Goal: Task Accomplishment & Management: Use online tool/utility

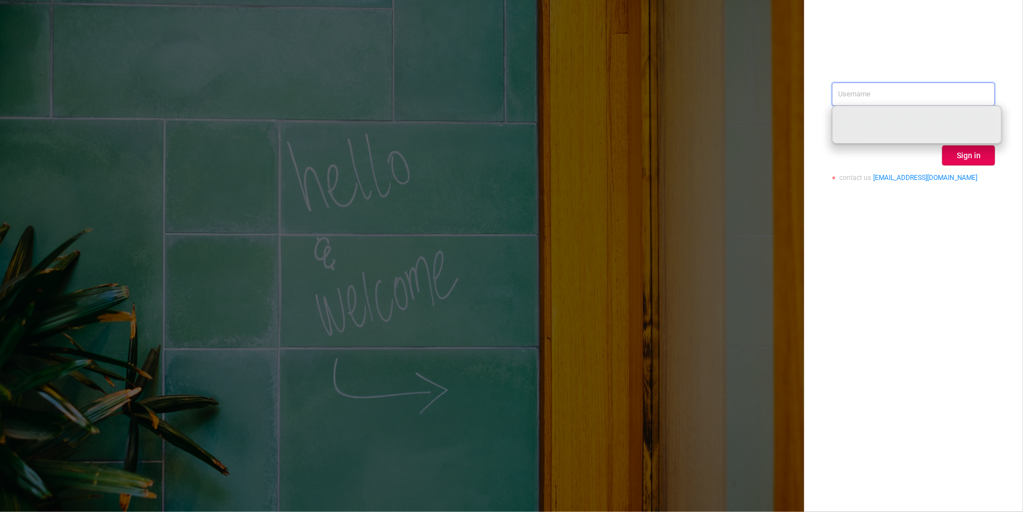
paste input "[PERSON_NAME][EMAIL_ADDRESS][DOMAIN_NAME]"
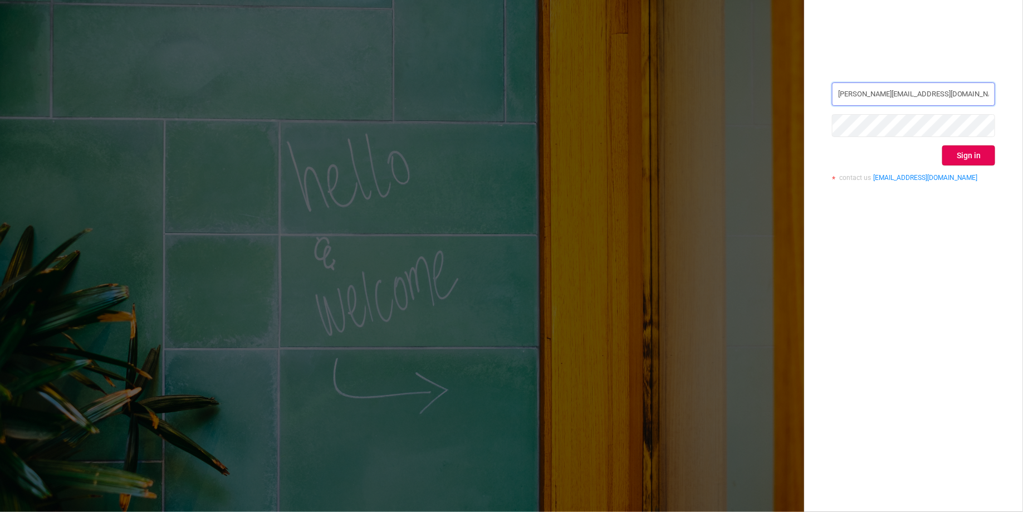
type input "[PERSON_NAME][EMAIL_ADDRESS][DOMAIN_NAME]"
click at [965, 156] on button "Sign in" at bounding box center [968, 155] width 53 height 20
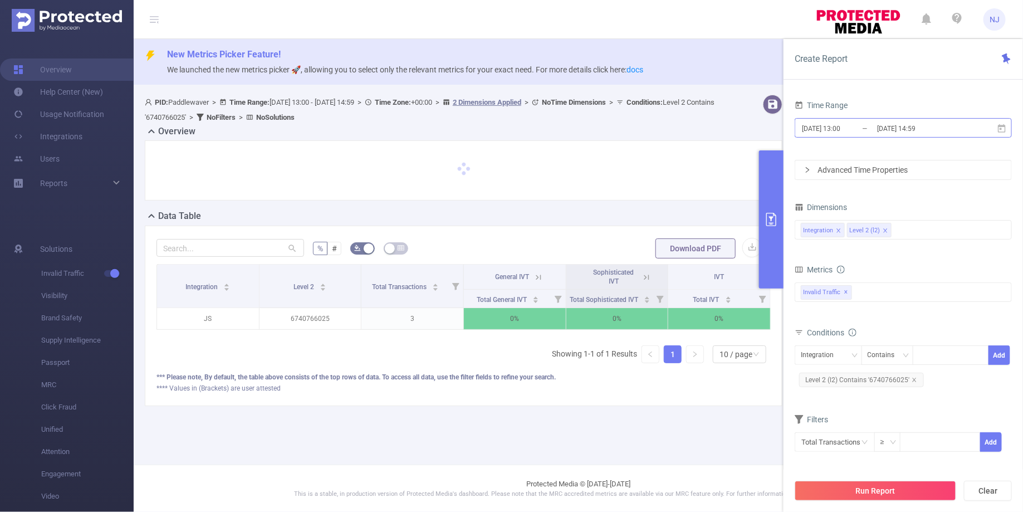
click at [854, 130] on input "[DATE] 13:00" at bounding box center [846, 128] width 90 height 15
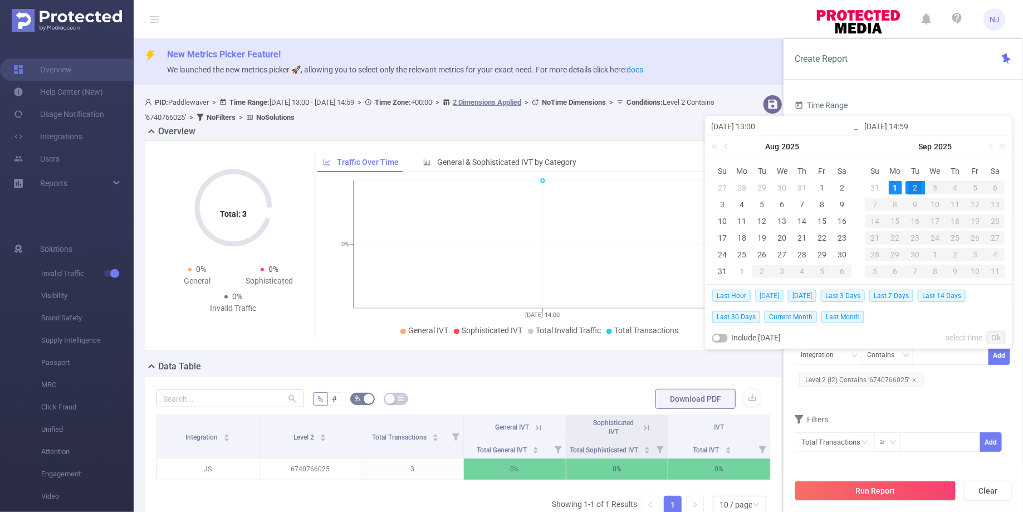
click at [766, 292] on span "[DATE]" at bounding box center [769, 296] width 28 height 12
type input "[DATE] 00:00"
type input "[DATE] 23:59"
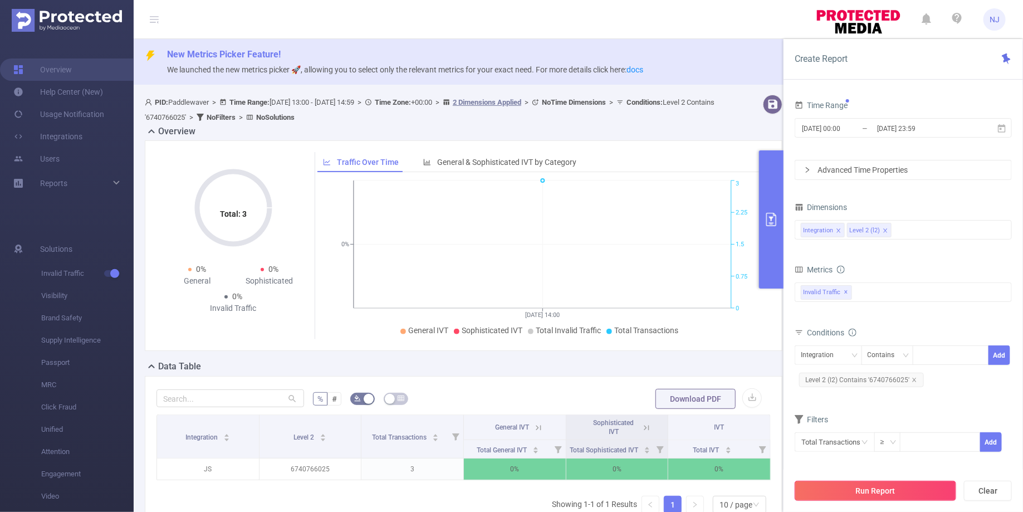
click at [866, 494] on button "Run Report" at bounding box center [876, 491] width 162 height 20
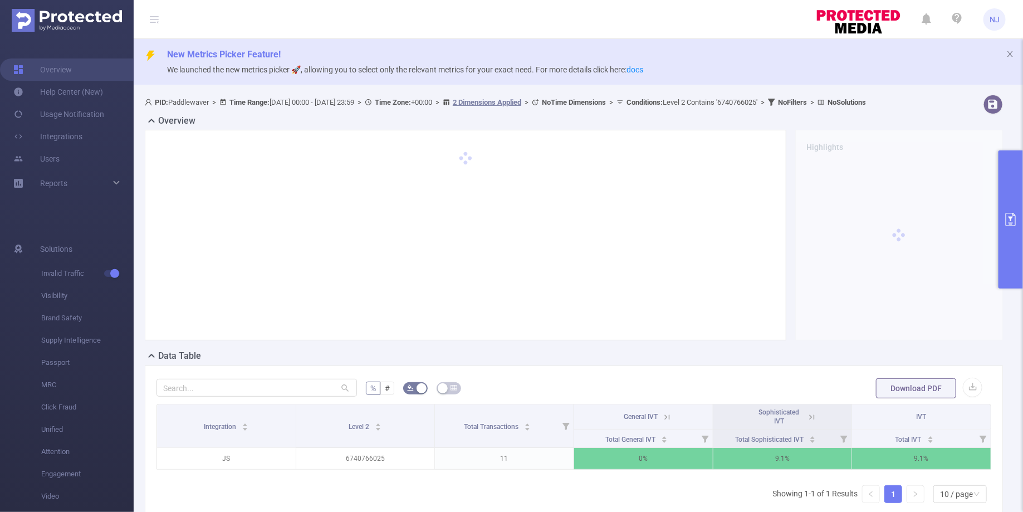
scroll to position [27, 0]
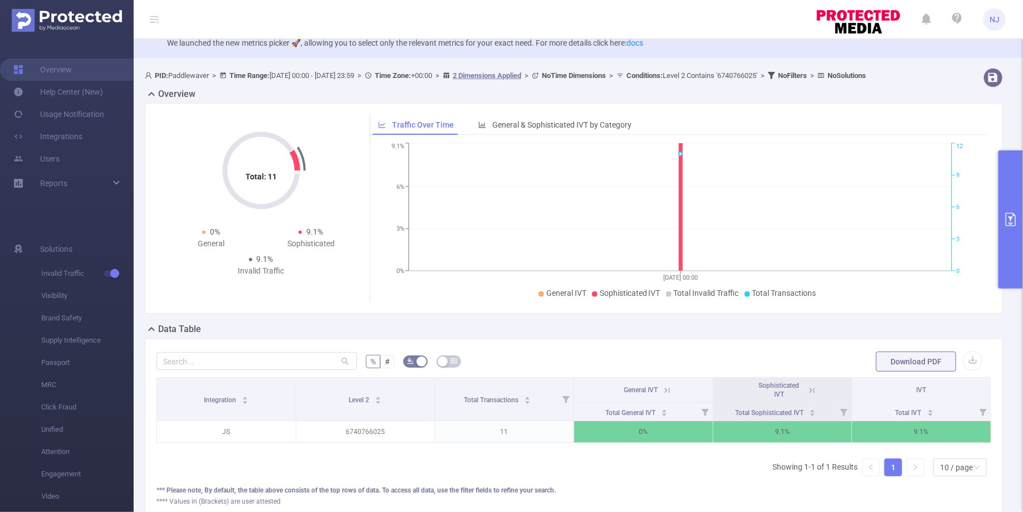
click at [1010, 255] on button "primary" at bounding box center [1011, 219] width 25 height 138
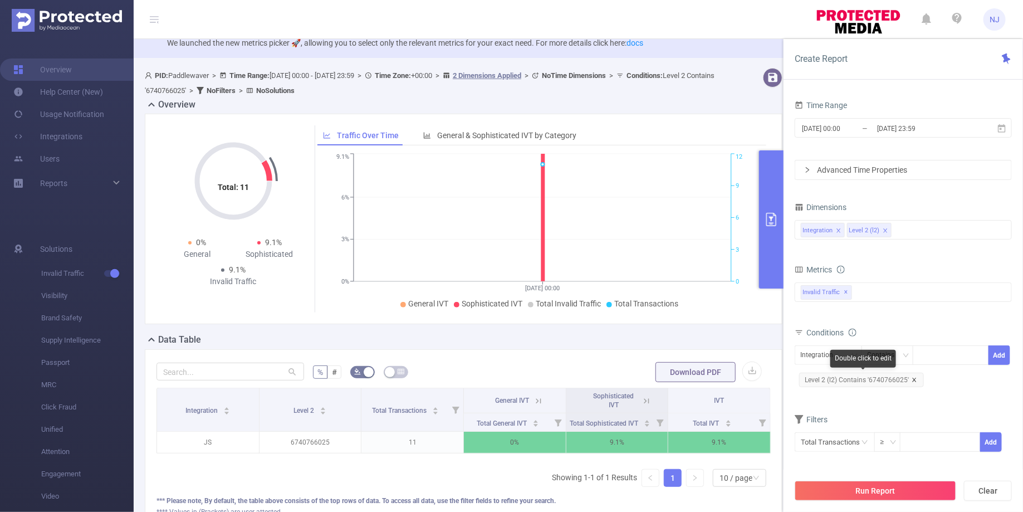
click at [912, 378] on icon "icon: close" at bounding box center [914, 380] width 4 height 4
click at [878, 489] on button "Run Report" at bounding box center [876, 491] width 162 height 20
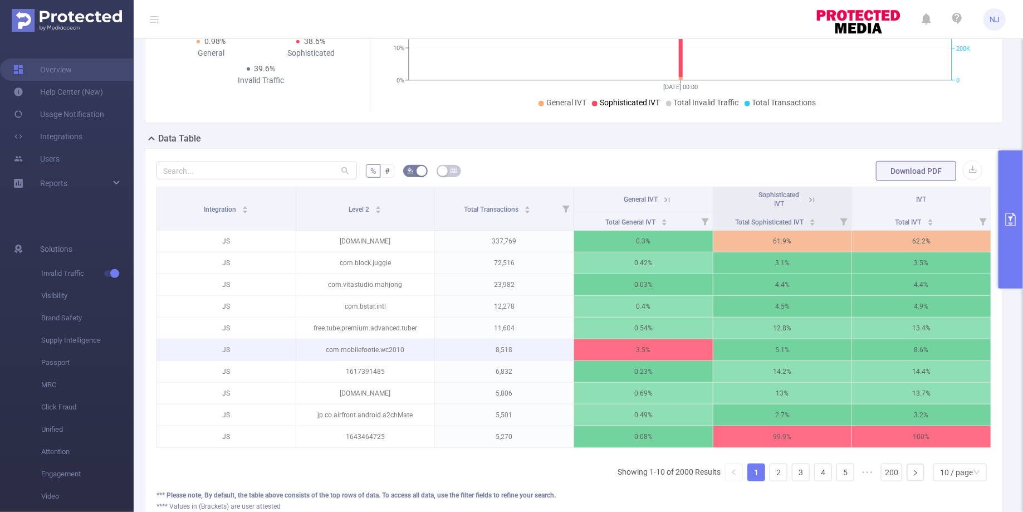
scroll to position [295, 0]
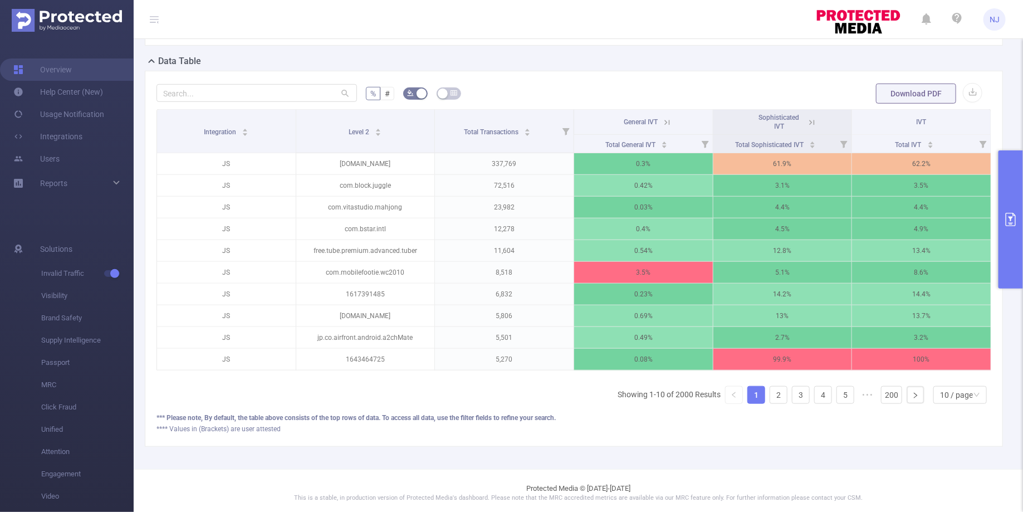
click at [783, 427] on div "**** Values in (Brackets) are user attested" at bounding box center [574, 429] width 835 height 10
click at [777, 401] on div "Integration Level 2 Total Transactions General IVT Sophisticated IVT IVT Total …" at bounding box center [574, 261] width 835 height 304
click at [779, 397] on link "2" at bounding box center [778, 395] width 17 height 17
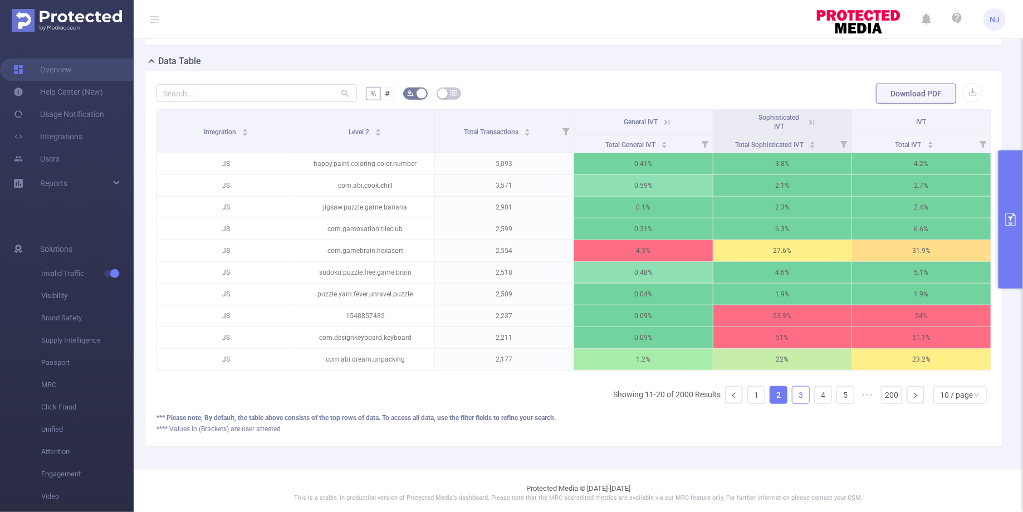
click at [800, 390] on link "3" at bounding box center [801, 395] width 17 height 17
